Goal: Task Accomplishment & Management: Manage account settings

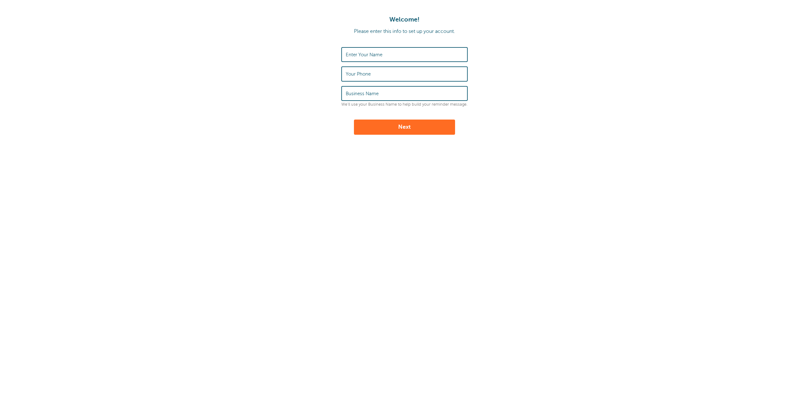
click at [380, 58] on input "Enter Your Name" at bounding box center [405, 55] width 118 height 14
type input "[PERSON_NAME]"
type input "9174553539"
type input "GoReminders"
click at [407, 125] on button "Next" at bounding box center [404, 126] width 101 height 15
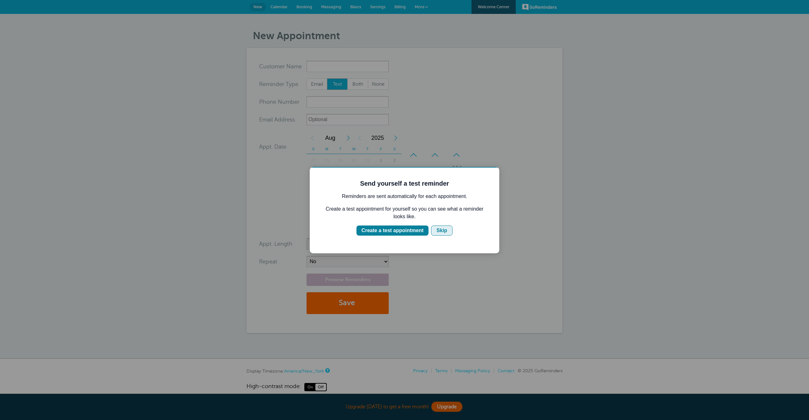
click at [443, 231] on div "Skip" at bounding box center [441, 231] width 11 height 8
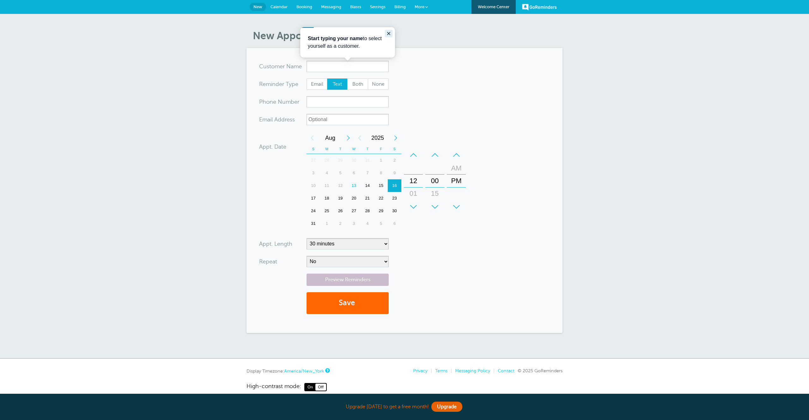
click at [390, 34] on icon "Close guide" at bounding box center [388, 33] width 5 height 5
click at [400, 7] on span "Billing" at bounding box center [399, 6] width 11 height 5
